Goal: Information Seeking & Learning: Learn about a topic

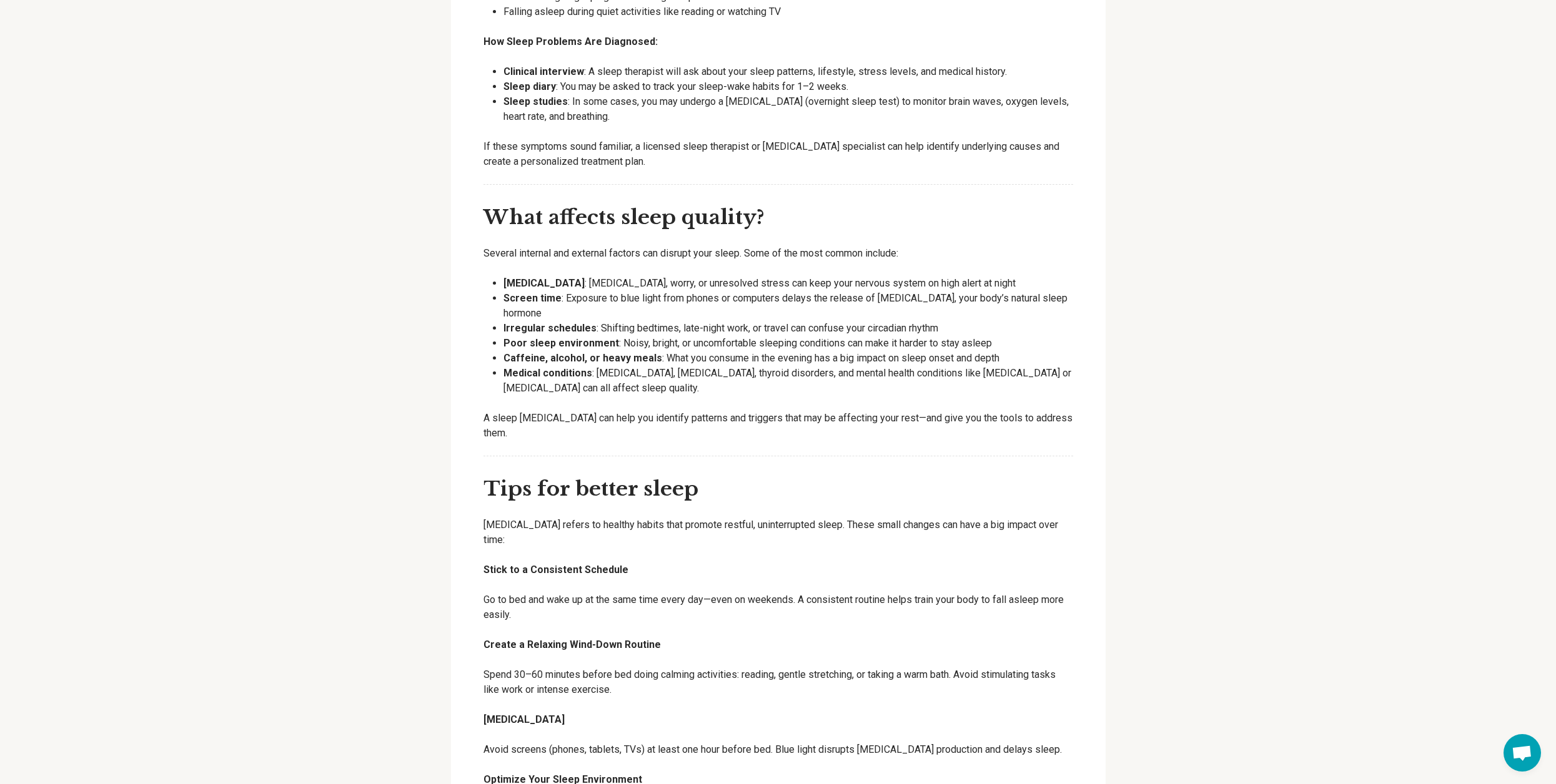
scroll to position [2373, 0]
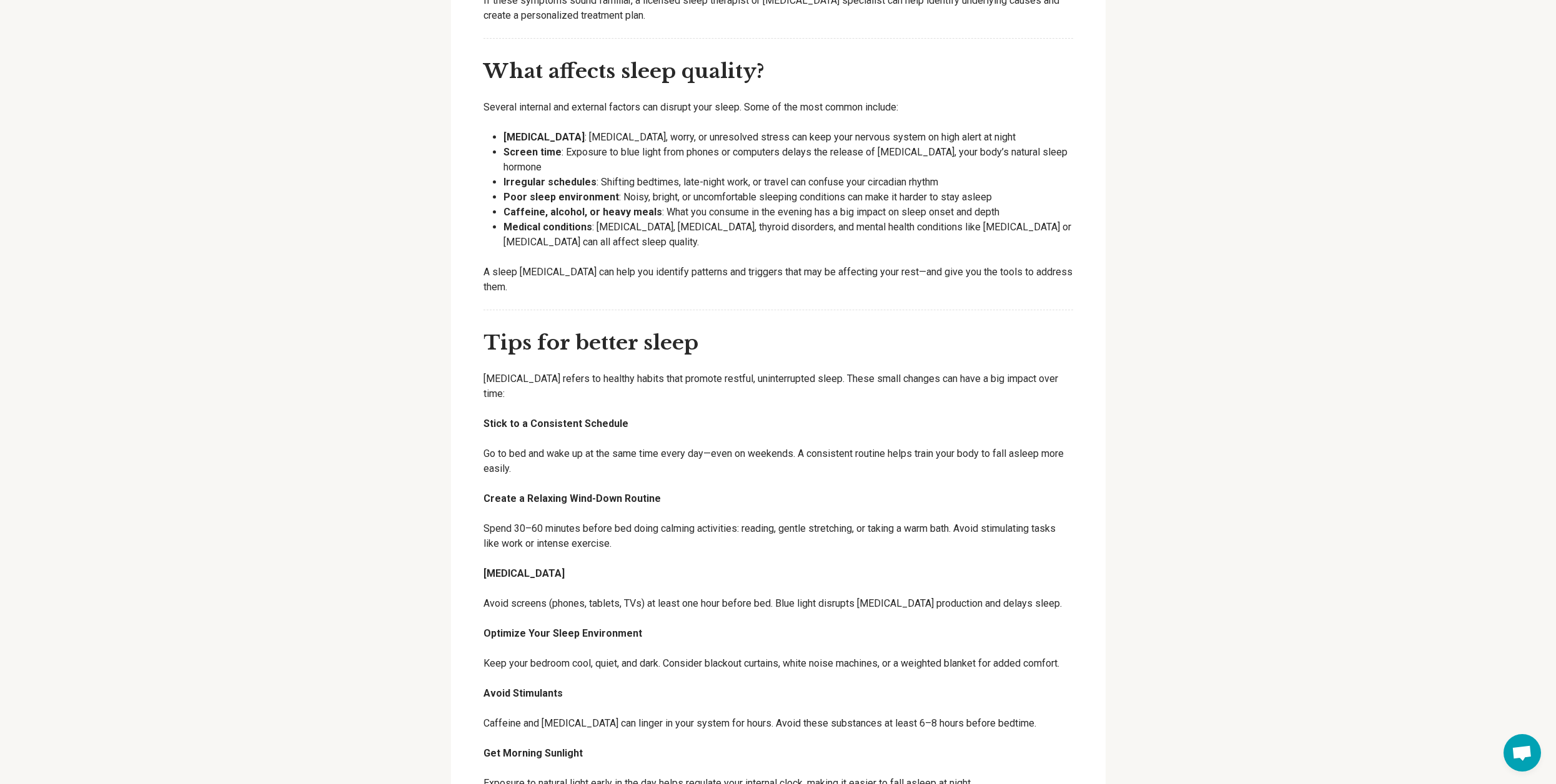
scroll to position [2435, 0]
